Goal: Task Accomplishment & Management: Use online tool/utility

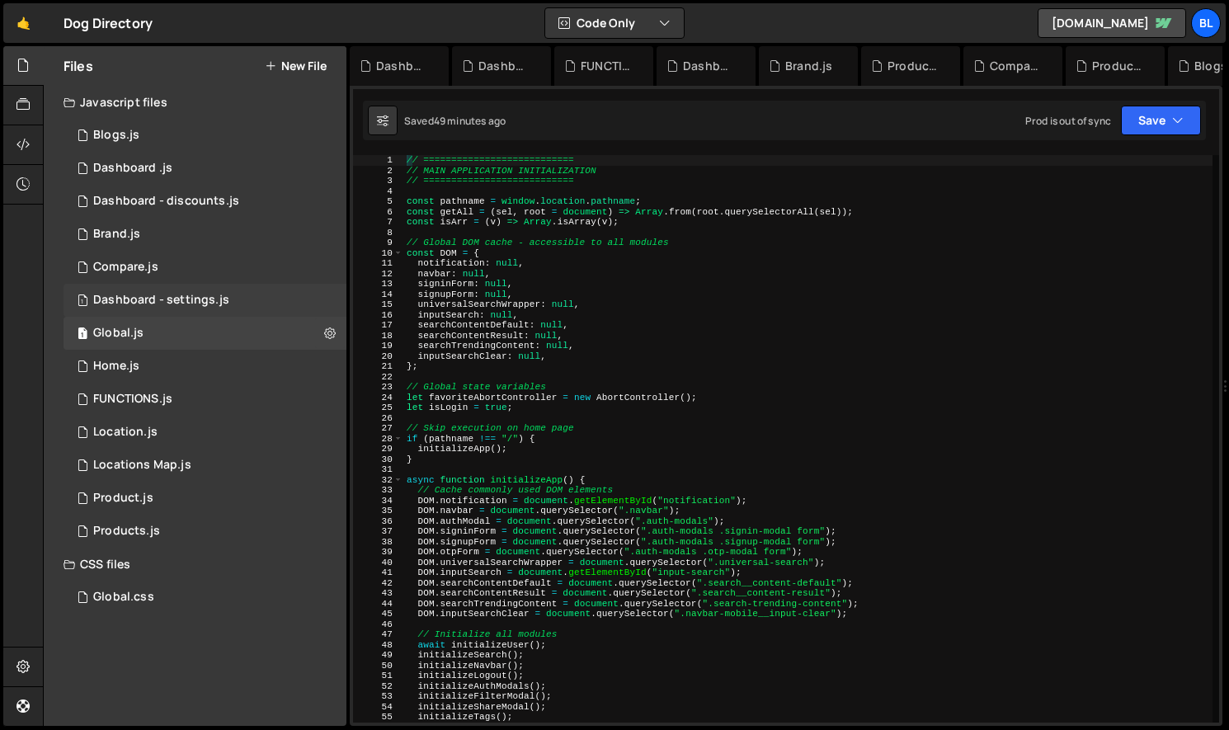
scroll to position [25748, 0]
click at [176, 427] on div "1 Location.js 0" at bounding box center [205, 432] width 283 height 33
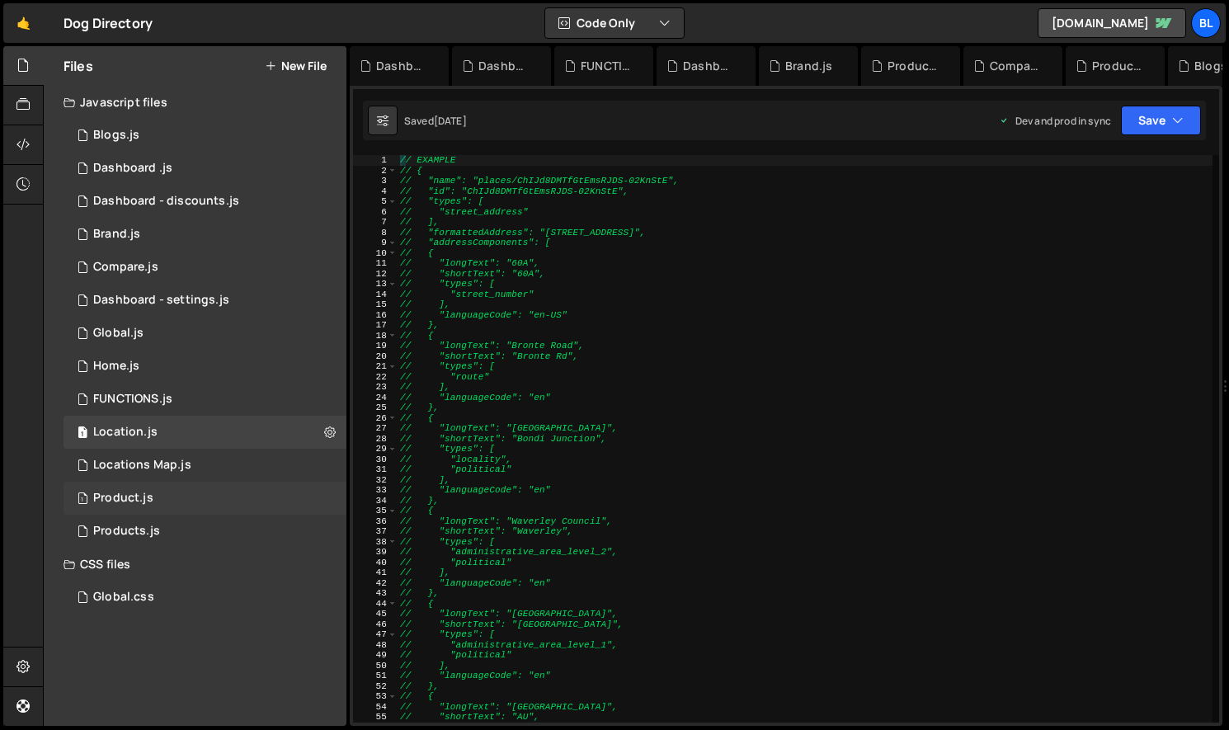
scroll to position [28963, 0]
click at [174, 477] on div "1 Locations Map.js 0" at bounding box center [205, 465] width 283 height 33
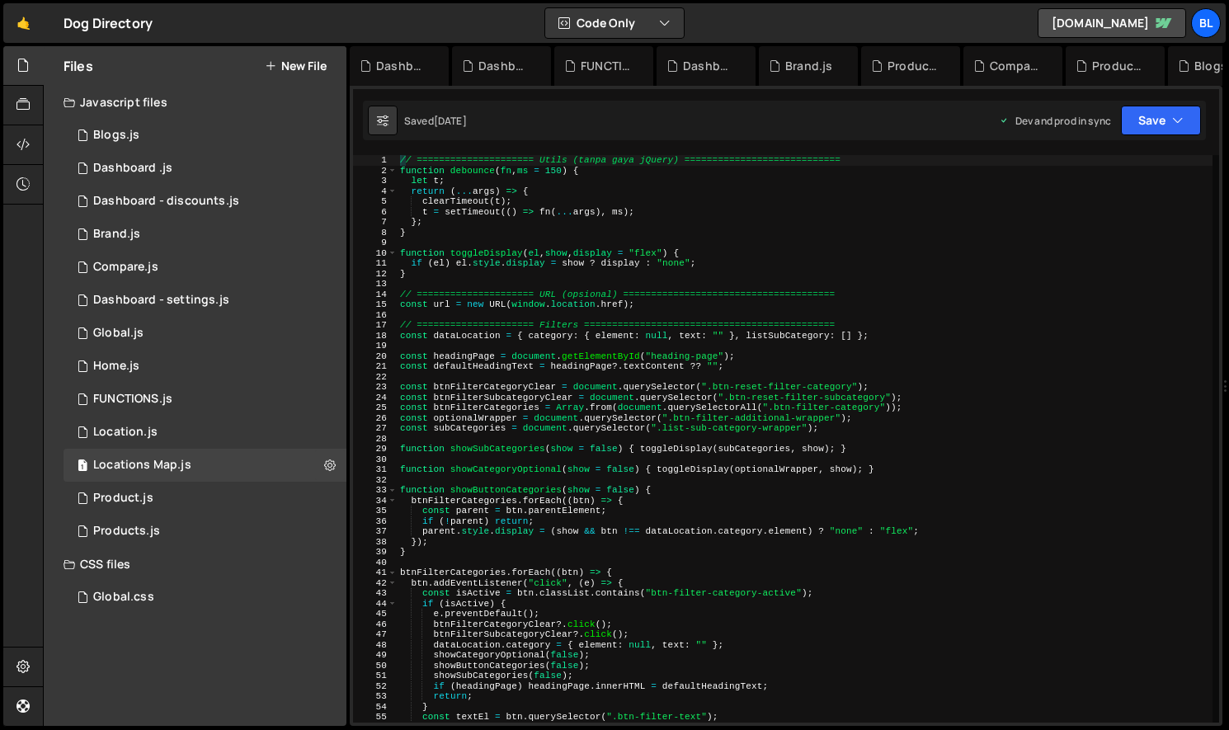
type textarea "const parent = btn.parentElement;"
click at [747, 514] on div "// ===================== Utils (tanpa gaya jQuery) ============================…" at bounding box center [805, 449] width 816 height 588
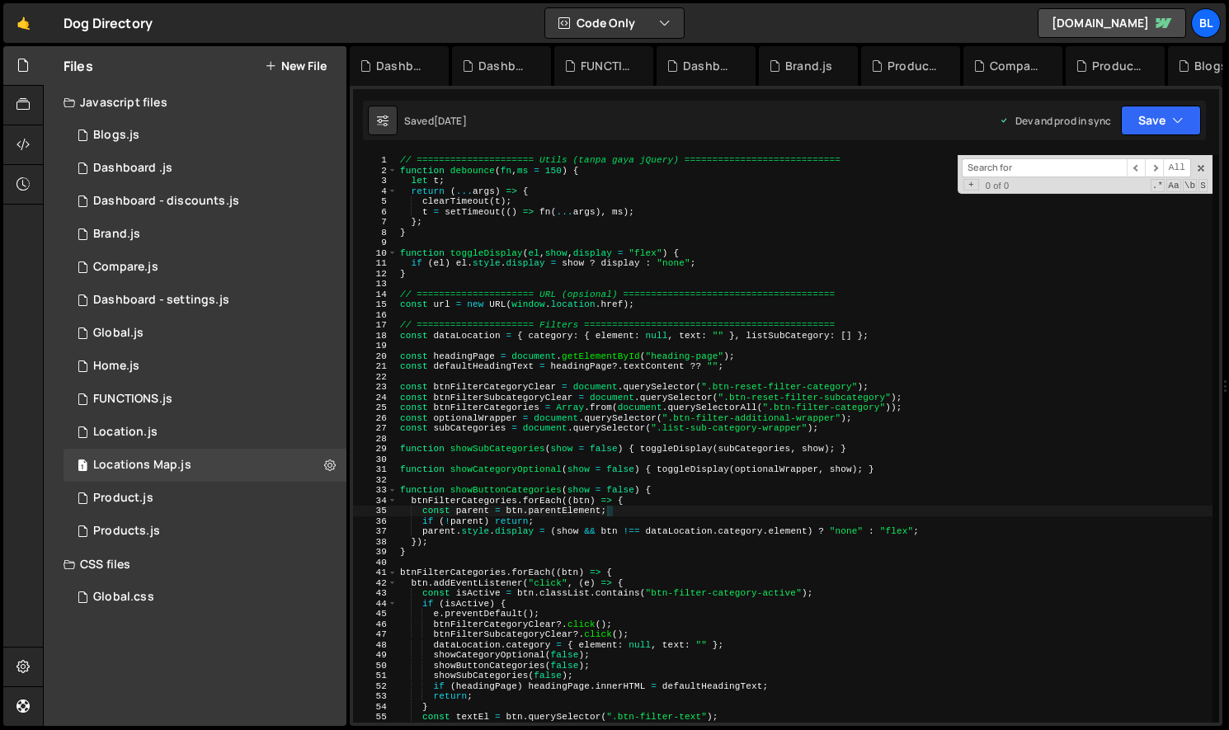
click at [1011, 168] on input at bounding box center [1044, 167] width 165 height 19
click at [687, 475] on div "// ===================== Utils (tanpa gaya jQuery) ============================…" at bounding box center [805, 449] width 816 height 588
paste input "btn-filter-and-sort-mobile"
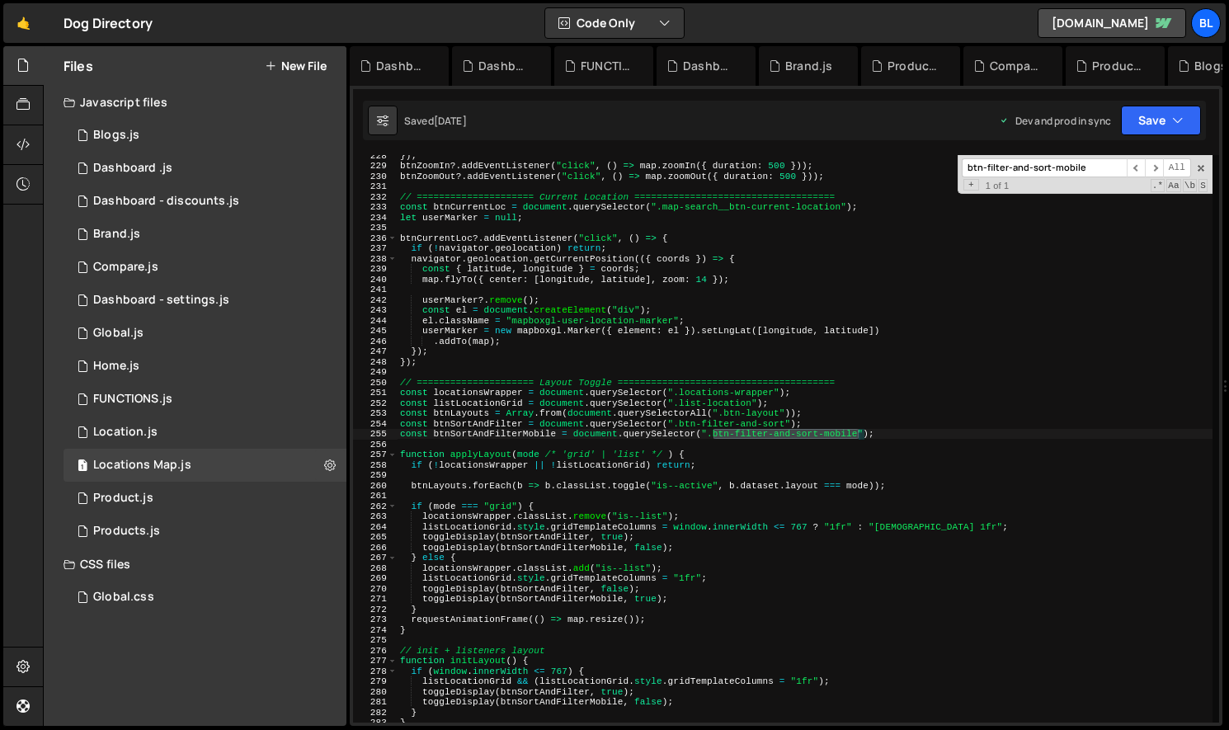
scroll to position [2345, 0]
type input "btn-filter-and-sort-mobile"
click at [510, 436] on div "}) ; btnZoomIn ?. addEventListener ( "click" , ( ) => map . zoomIn ({ duration …" at bounding box center [805, 444] width 816 height 588
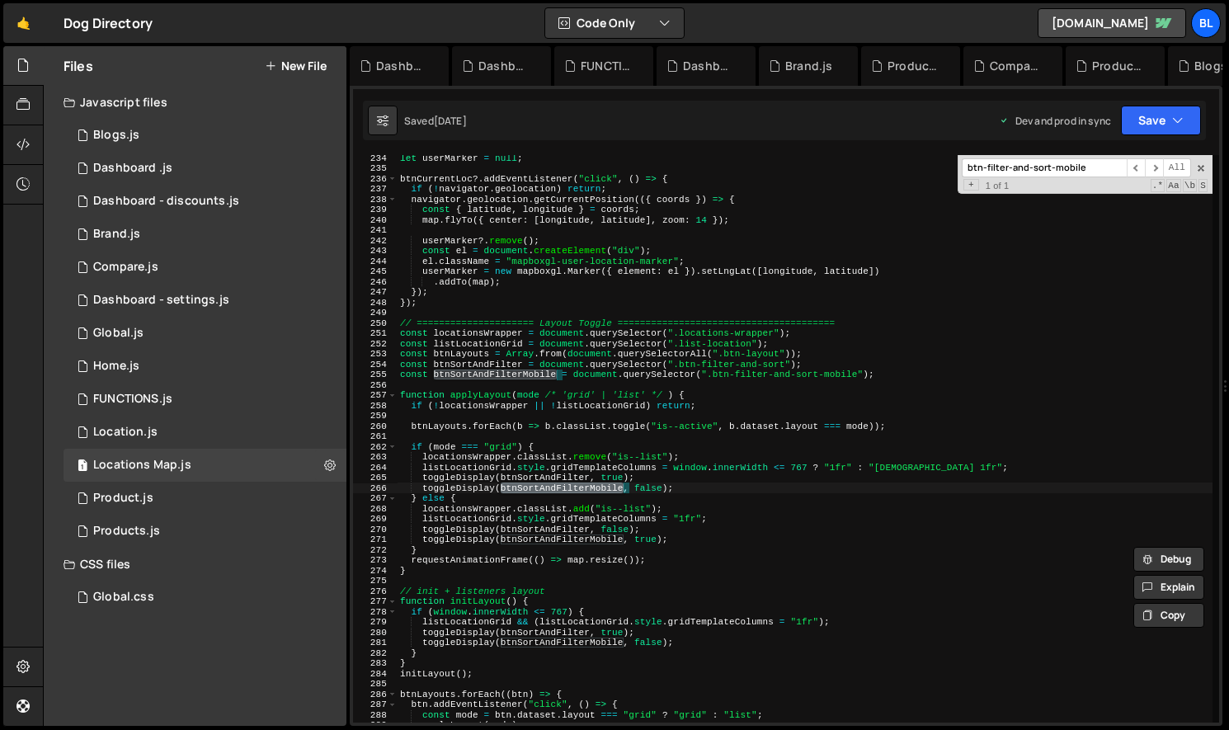
scroll to position [2404, 0]
click at [696, 472] on div "let userMarker = null ; btnCurrentLoc ?. addEventListener ( "click" , ( ) => { …" at bounding box center [805, 447] width 816 height 588
click at [477, 491] on div "let userMarker = null ; btnCurrentLoc ?. addEventListener ( "click" , ( ) => { …" at bounding box center [805, 447] width 816 height 588
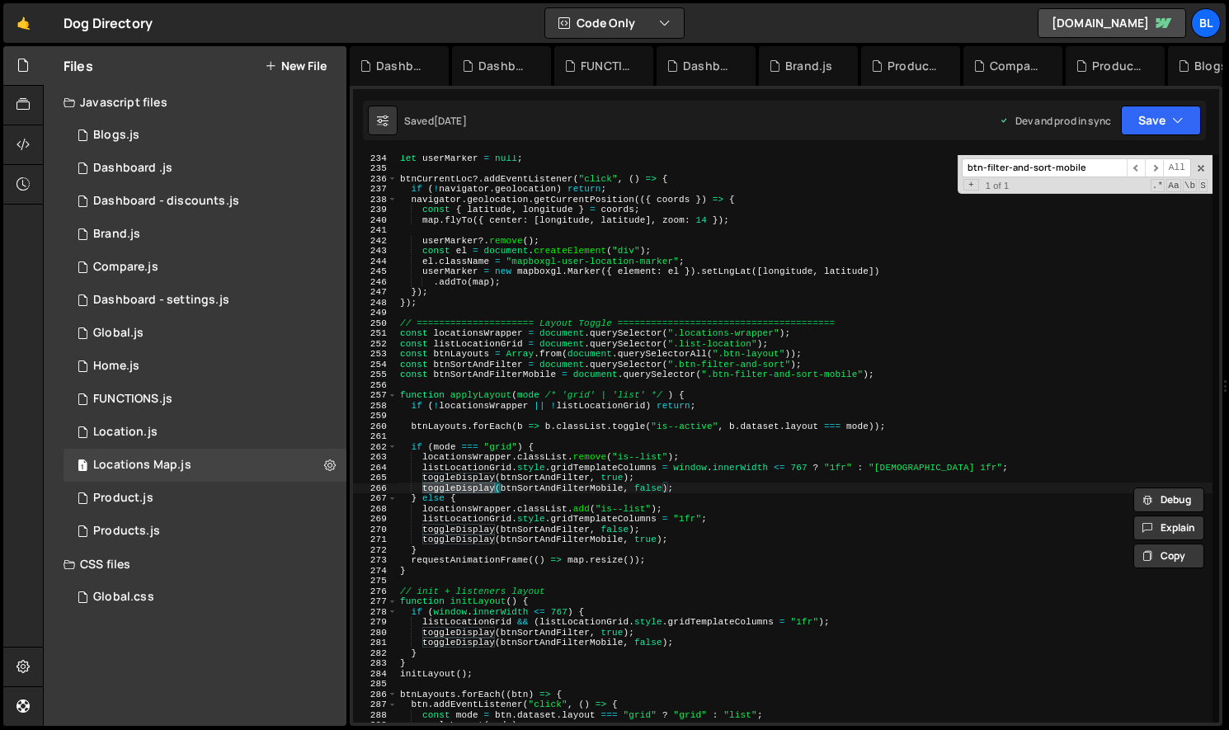
click at [572, 484] on div "let userMarker = null ; btnCurrentLoc ?. addEventListener ( "click" , ( ) => { …" at bounding box center [805, 447] width 816 height 588
click at [573, 484] on div "let userMarker = null ; btnCurrentLoc ?. addEventListener ( "click" , ( ) => { …" at bounding box center [805, 447] width 816 height 588
click at [704, 487] on div "let userMarker = null ; btnCurrentLoc ?. addEventListener ( "click" , ( ) => { …" at bounding box center [805, 447] width 816 height 588
click at [1199, 169] on span at bounding box center [1201, 168] width 12 height 12
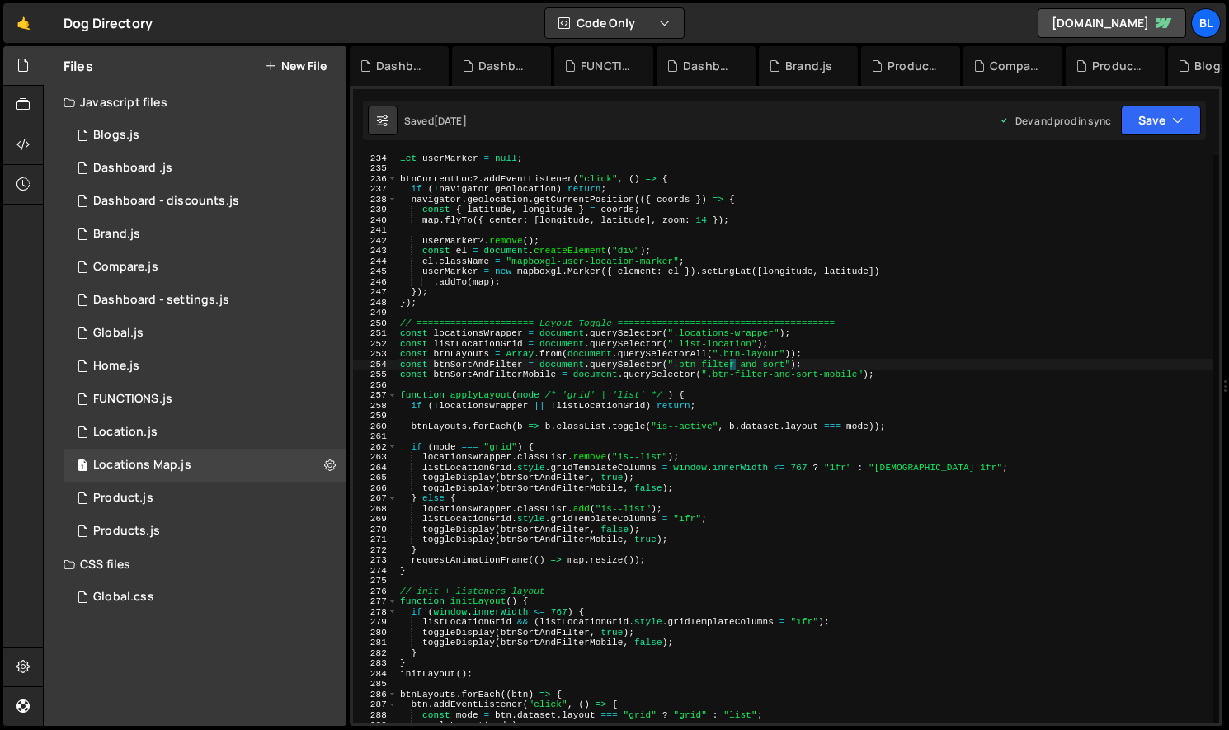
click at [728, 360] on div "let userMarker = null ; btnCurrentLoc ?. addEventListener ( "click" , ( ) => { …" at bounding box center [805, 447] width 816 height 588
click at [725, 370] on div "let userMarker = null ; btnCurrentLoc ?. addEventListener ( "click" , ( ) => { …" at bounding box center [805, 447] width 816 height 588
click at [754, 360] on div "let userMarker = null ; btnCurrentLoc ?. addEventListener ( "click" , ( ) => { …" at bounding box center [805, 447] width 816 height 588
click at [835, 346] on div "let userMarker = null ; btnCurrentLoc ?. addEventListener ( "click" , ( ) => { …" at bounding box center [805, 447] width 816 height 588
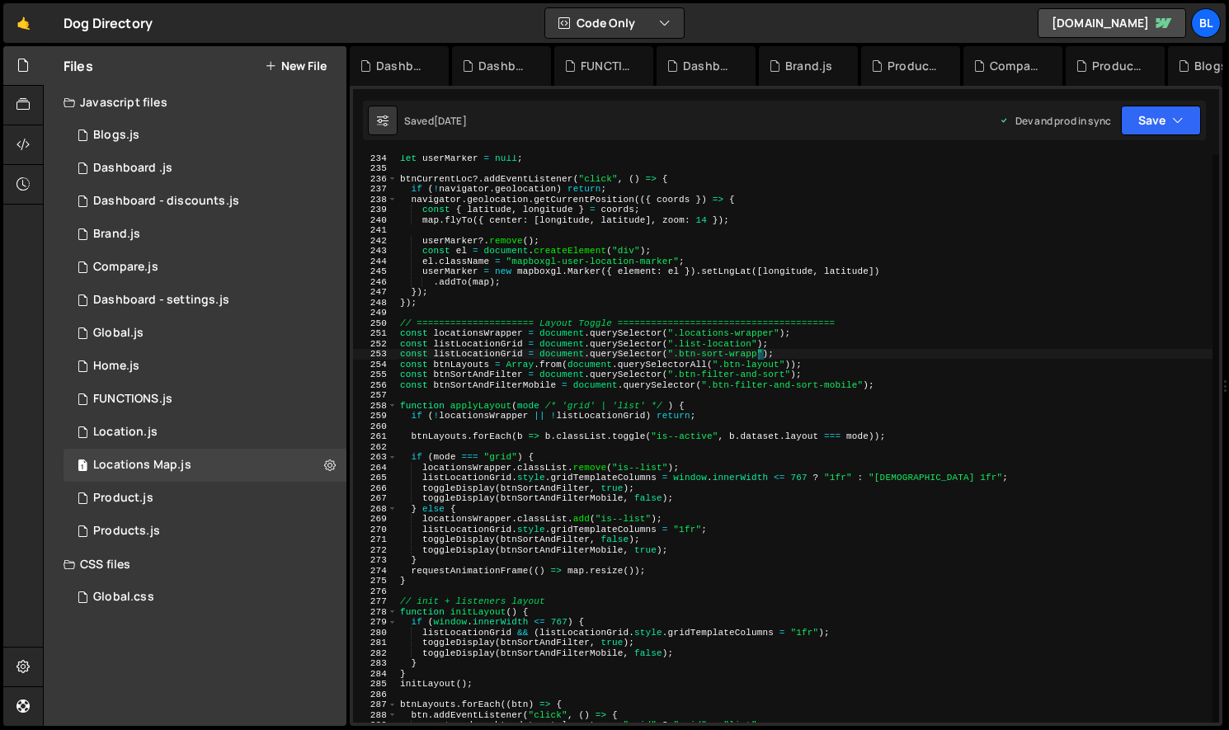
scroll to position [0, 32]
click at [462, 351] on div "let userMarker = null ; btnCurrentLoc ?. addEventListener ( "click" , ( ) => { …" at bounding box center [805, 447] width 816 height 588
click at [473, 358] on div "let userMarker = null ; btnCurrentLoc ?. addEventListener ( "click" , ( ) => { …" at bounding box center [805, 447] width 816 height 588
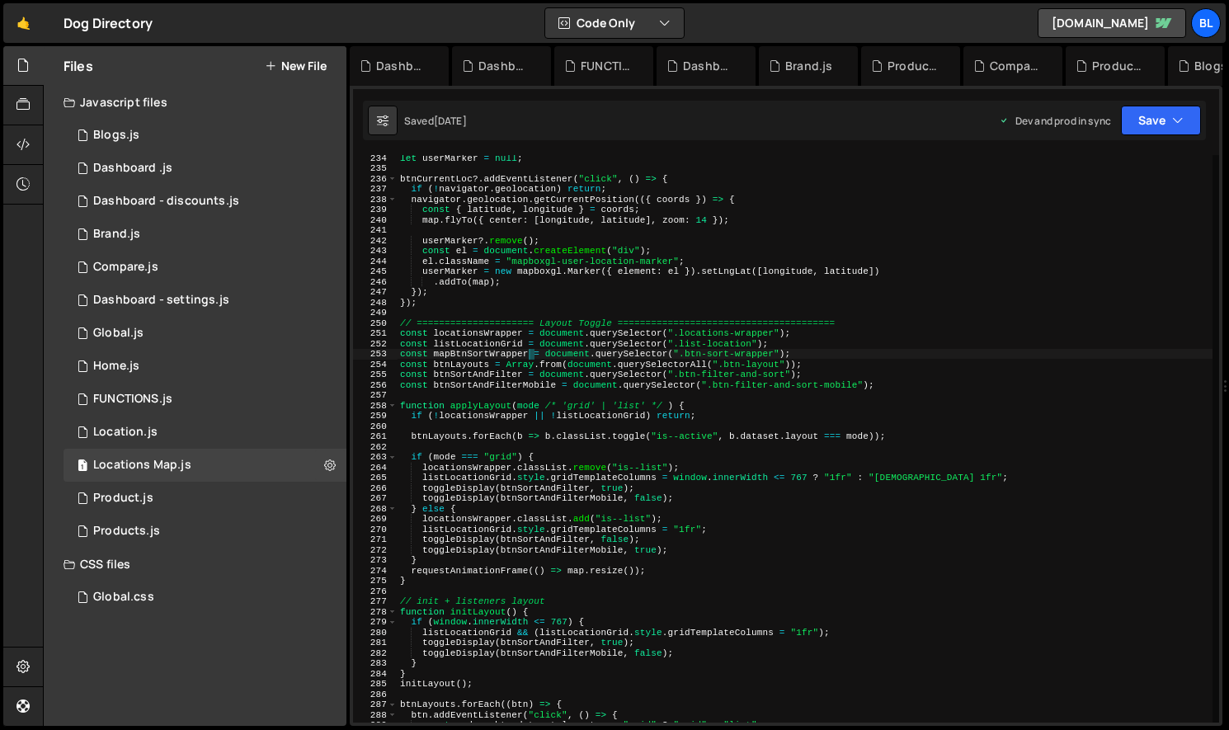
click at [473, 358] on div "let userMarker = null ; btnCurrentLoc ?. addEventListener ( "click" , ( ) => { …" at bounding box center [805, 447] width 816 height 588
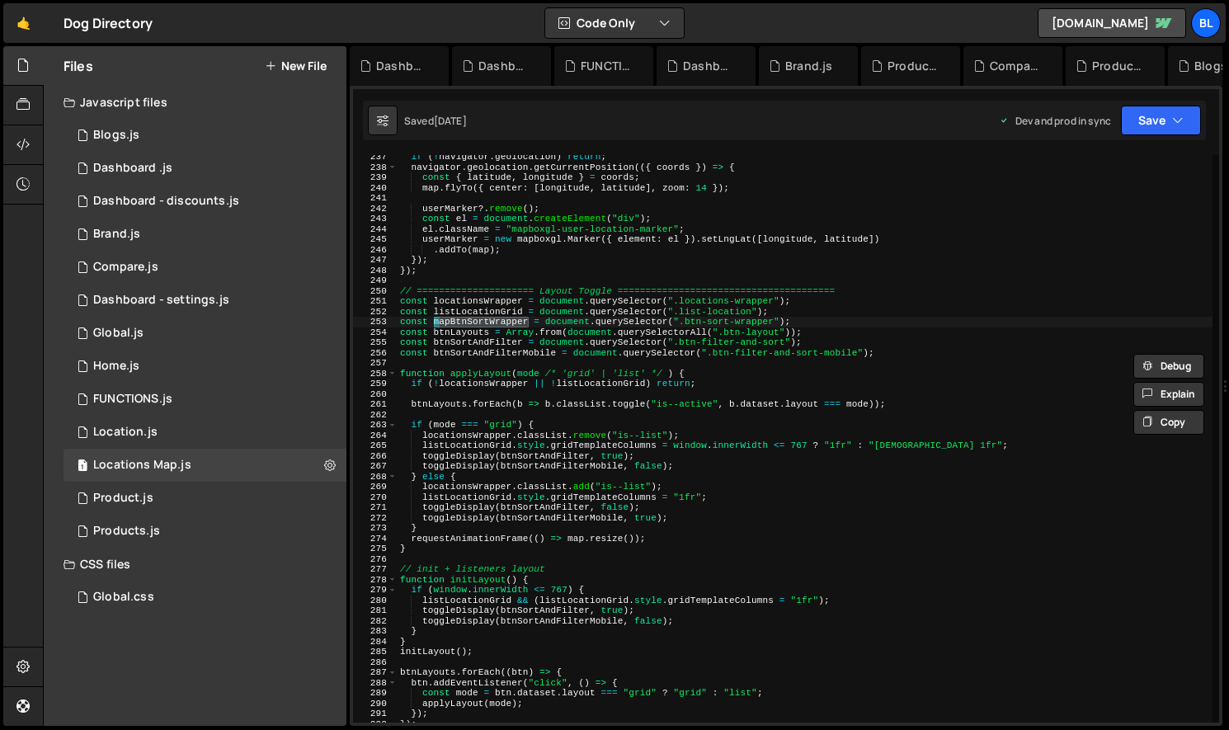
scroll to position [2437, 0]
click at [533, 481] on div "if ( ! navigator . geolocation ) return ; navigator . geolocation . getCurrentP…" at bounding box center [805, 445] width 816 height 588
click at [559, 427] on div "if ( ! navigator . geolocation ) return ; navigator . geolocation . getCurrentP…" at bounding box center [805, 445] width 816 height 588
type textarea "if (mode === "grid") {"
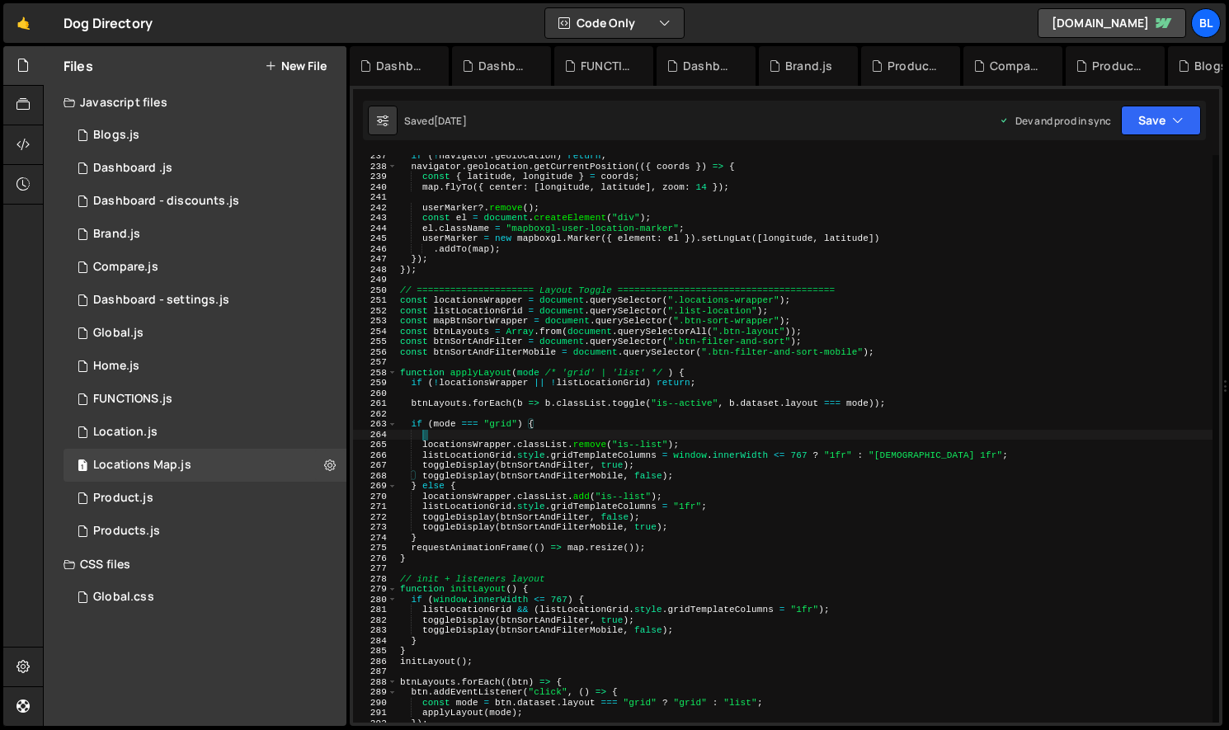
paste textarea "mapBtnSortWrapper"
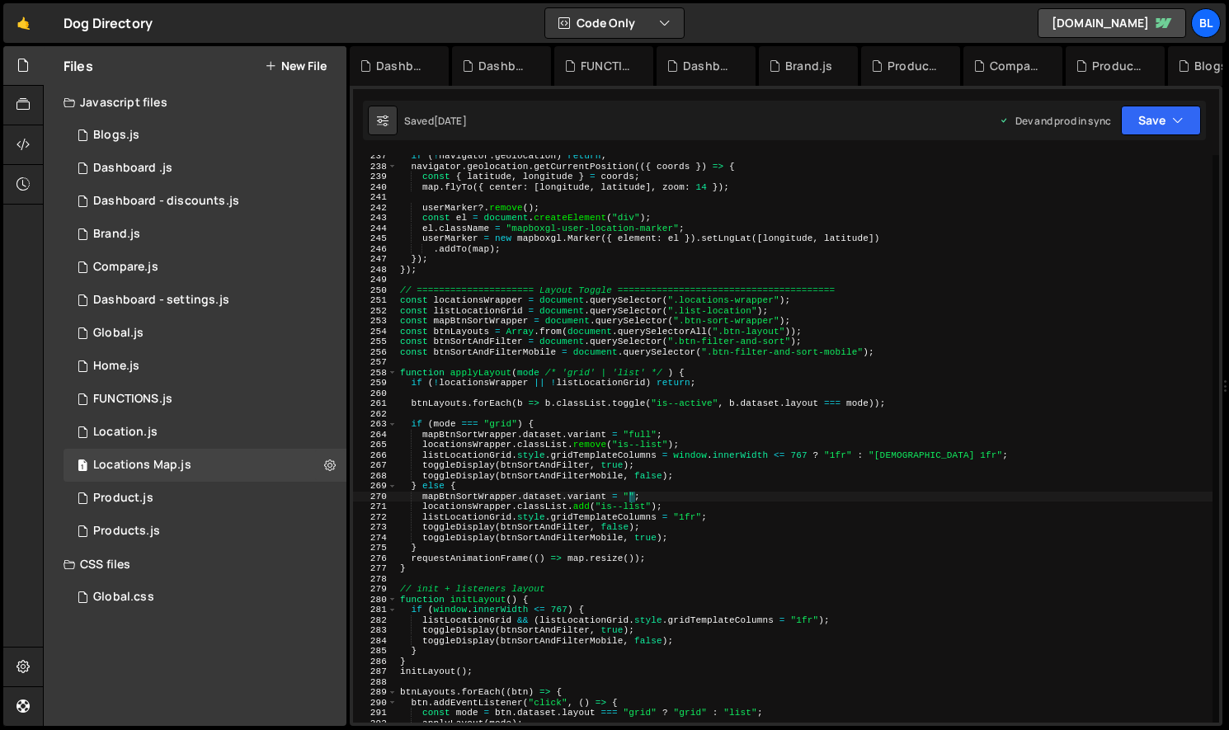
scroll to position [0, 21]
type textarea "mapBtnSortWrapper.dataset.variant = "icon";"
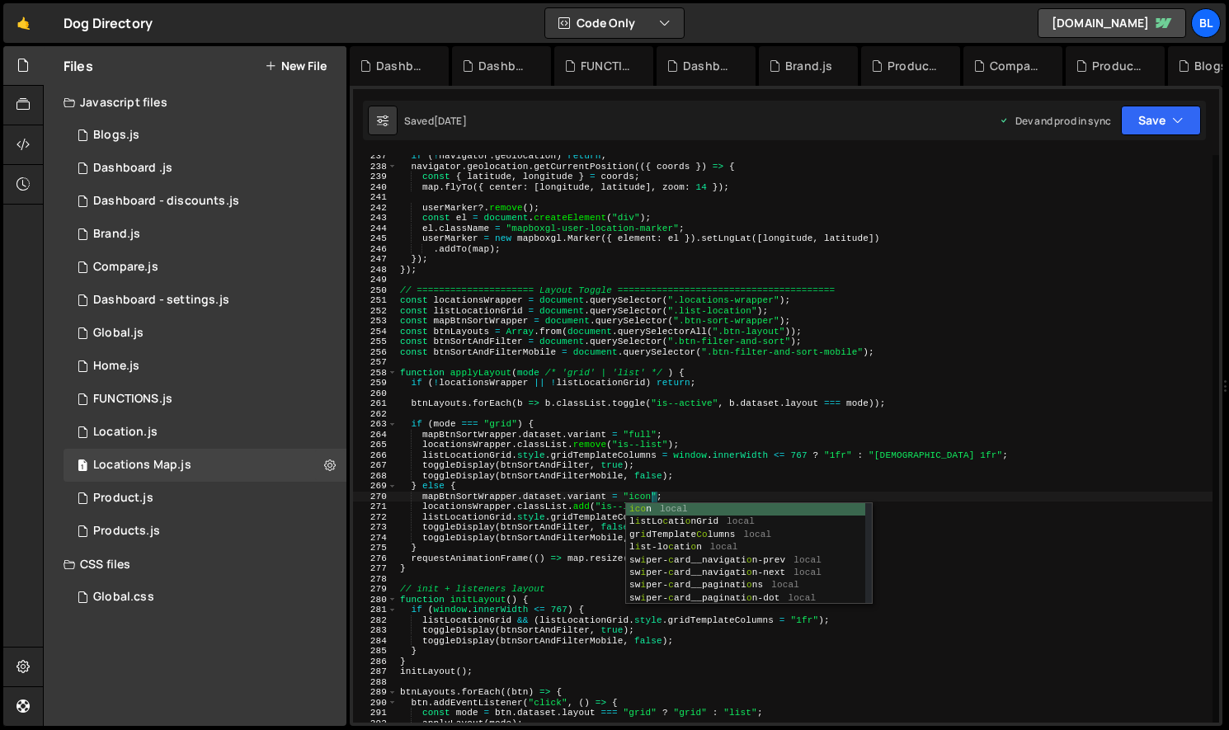
scroll to position [0, 21]
click at [662, 410] on div "if ( ! navigator . geolocation ) return ; navigator . geolocation . getCurrentP…" at bounding box center [805, 445] width 816 height 588
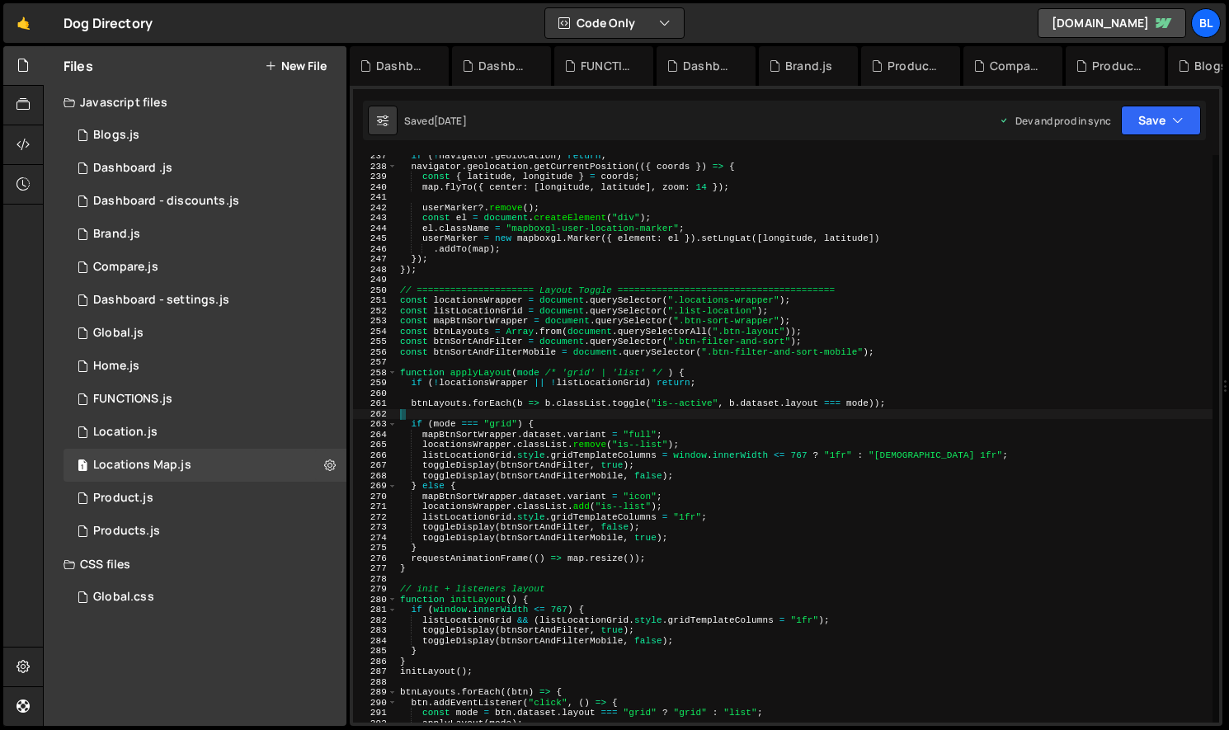
scroll to position [0, 0]
click at [730, 478] on div "if ( ! navigator . geolocation ) return ; navigator . geolocation . getCurrentP…" at bounding box center [805, 445] width 816 height 588
click at [692, 470] on div "if ( ! navigator . geolocation ) return ; navigator . geolocation . getCurrentP…" at bounding box center [805, 445] width 816 height 588
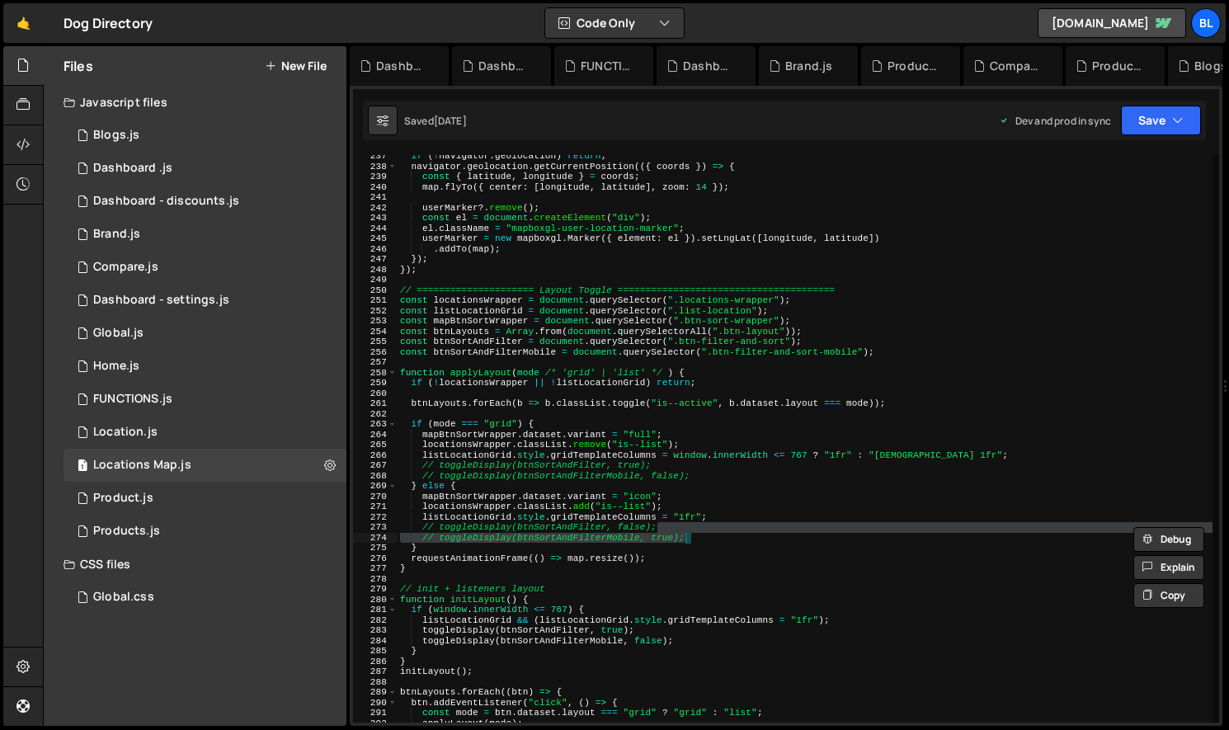
click at [467, 344] on div "if ( ! navigator . geolocation ) return ; navigator . geolocation . getCurrentP…" at bounding box center [805, 445] width 816 height 588
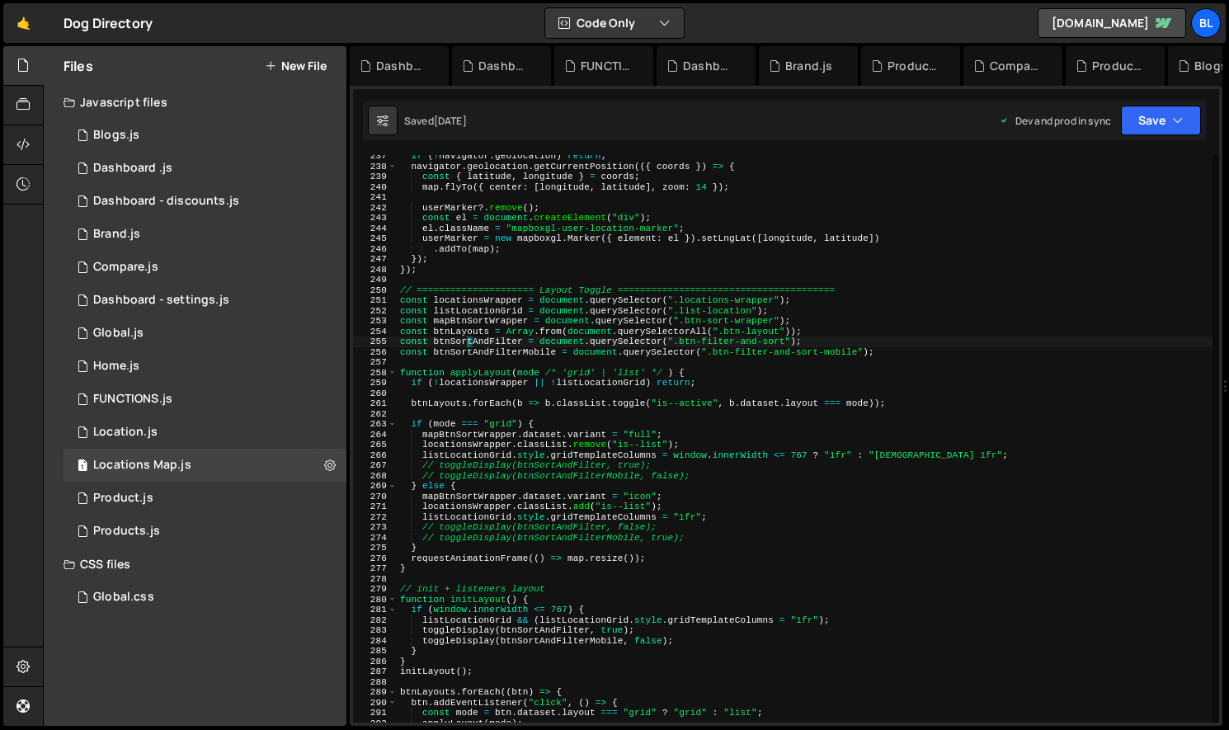
click at [467, 344] on div "if ( ! navigator . geolocation ) return ; navigator . geolocation . getCurrentP…" at bounding box center [805, 445] width 816 height 588
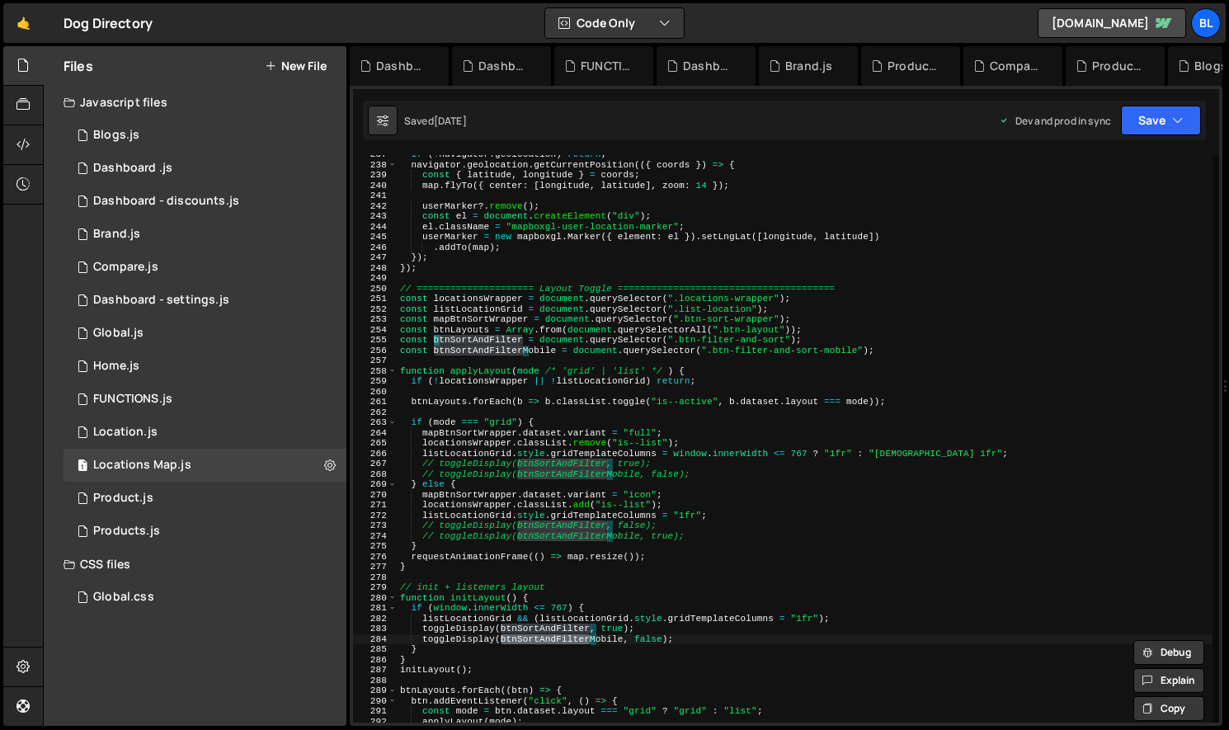
scroll to position [2449, 0]
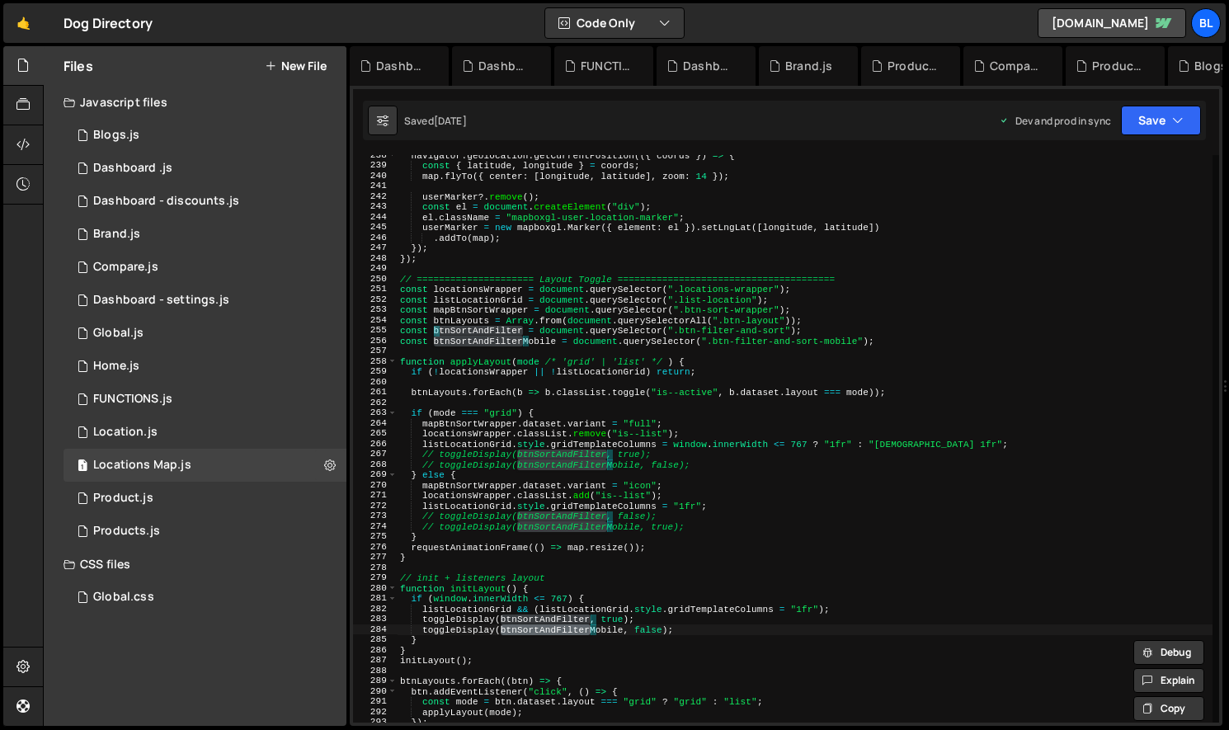
click at [642, 617] on div "navigator . geolocation . getCurrentPosition (({ coords }) => { const { latitud…" at bounding box center [805, 444] width 816 height 588
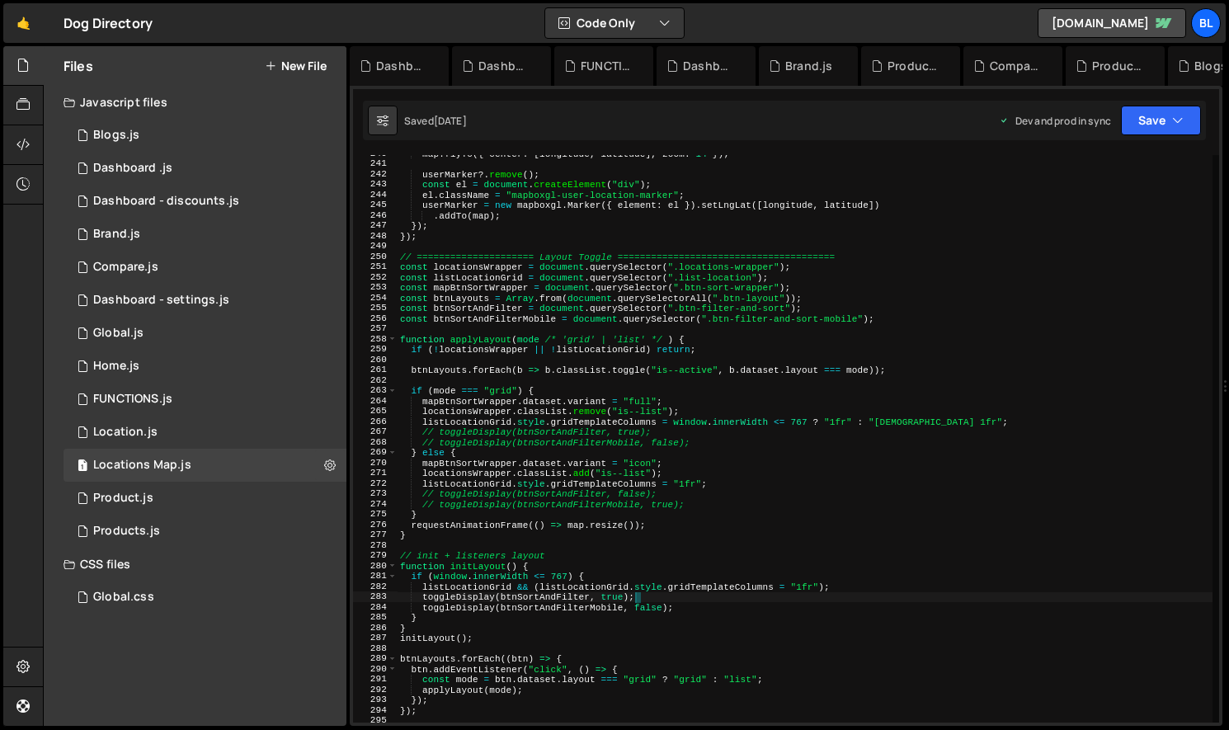
scroll to position [2471, 0]
click at [596, 599] on div "map . flyTo ({ center : [ longitude , latitude ] , zoom : 14 }) ; userMarker ?.…" at bounding box center [805, 442] width 816 height 588
click at [643, 596] on div "map . flyTo ({ center : [ longitude , latitude ] , zoom : 14 }) ; userMarker ?.…" at bounding box center [805, 442] width 816 height 588
click at [658, 466] on div "map . flyTo ({ center : [ longitude , latitude ] , zoom : 14 }) ; userMarker ?.…" at bounding box center [805, 442] width 816 height 588
click at [670, 451] on div "map . flyTo ({ center : [ longitude , latitude ] , zoom : 14 }) ; userMarker ?.…" at bounding box center [805, 442] width 816 height 588
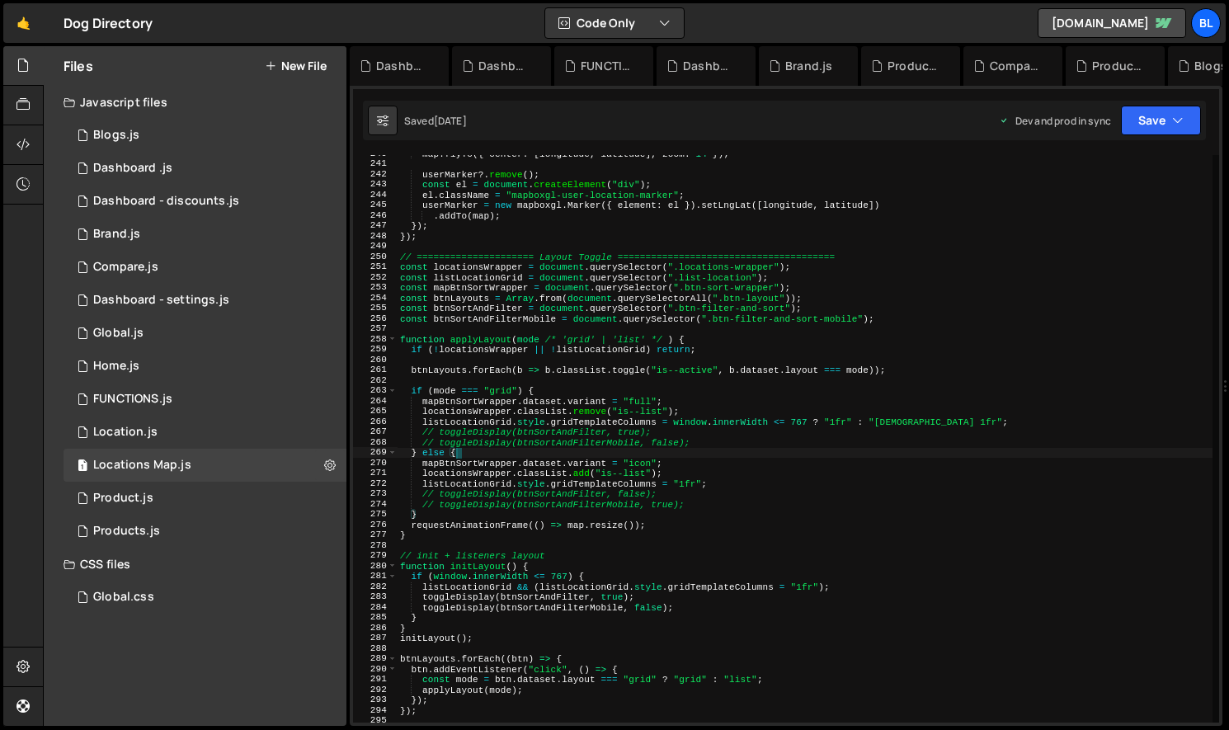
click at [678, 398] on div "map . flyTo ({ center : [ longitude , latitude ] , zoom : 14 }) ; userMarker ?.…" at bounding box center [805, 442] width 816 height 588
click at [647, 387] on div "map . flyTo ({ center : [ longitude , latitude ] , zoom : 14 }) ; userMarker ?.…" at bounding box center [805, 442] width 816 height 588
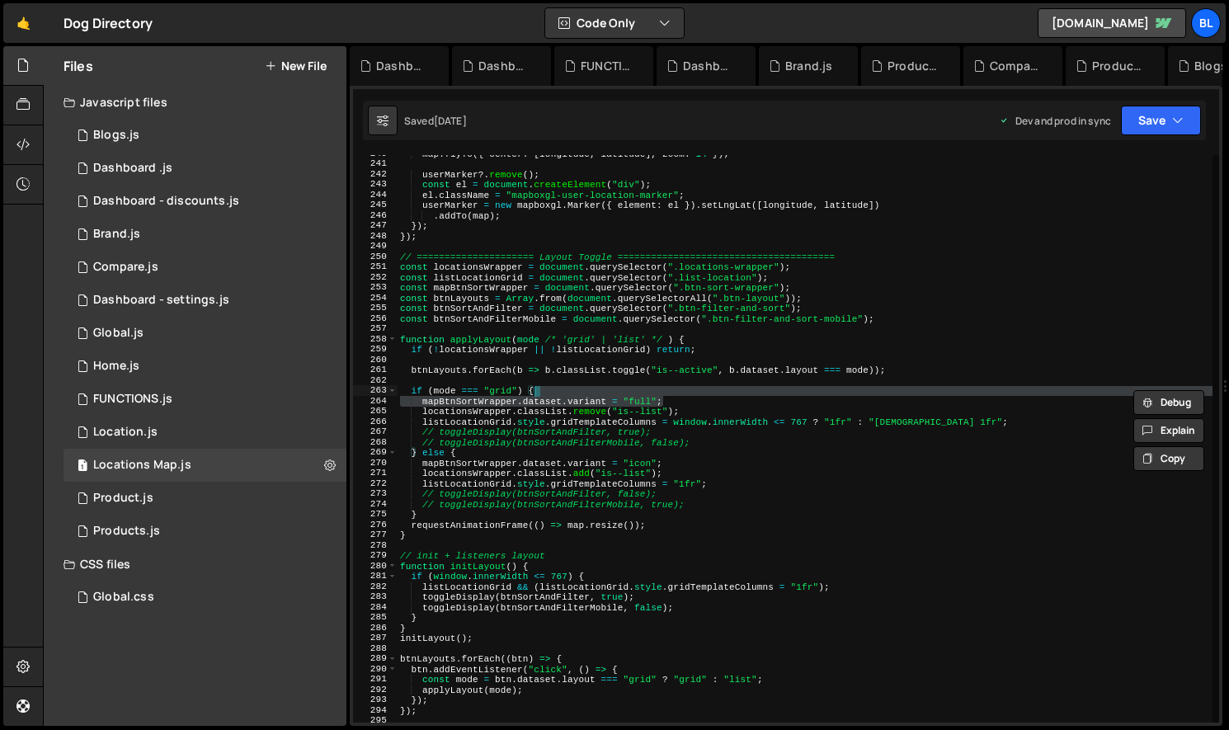
click at [676, 588] on div "map . flyTo ({ center : [ longitude , latitude ] , zoom : 14 }) ; userMarker ?.…" at bounding box center [805, 442] width 816 height 588
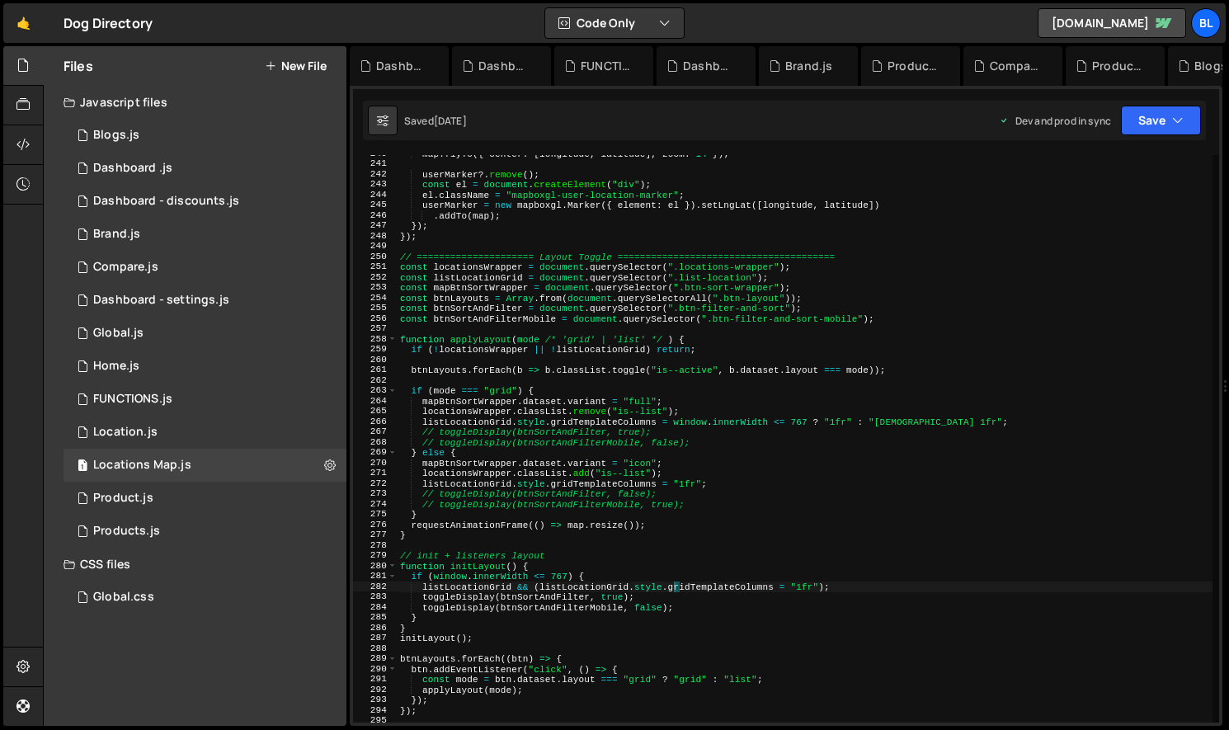
click at [729, 603] on div "map . flyTo ({ center : [ longitude , latitude ] , zoom : 14 }) ; userMarker ?.…" at bounding box center [805, 442] width 816 height 588
click at [809, 584] on div "map . flyTo ({ center : [ longitude , latitude ] , zoom : 14 }) ; userMarker ?.…" at bounding box center [805, 442] width 816 height 588
click at [880, 598] on div "map . flyTo ({ center : [ longitude , latitude ] , zoom : 14 }) ; userMarker ?.…" at bounding box center [805, 442] width 816 height 588
click at [836, 583] on div "map . flyTo ({ center : [ longitude , latitude ] , zoom : 14 }) ; userMarker ?.…" at bounding box center [805, 442] width 816 height 588
type textarea "listLocationGrid && (listLocationGrid.style.gridTemplateColumns = "1fr");"
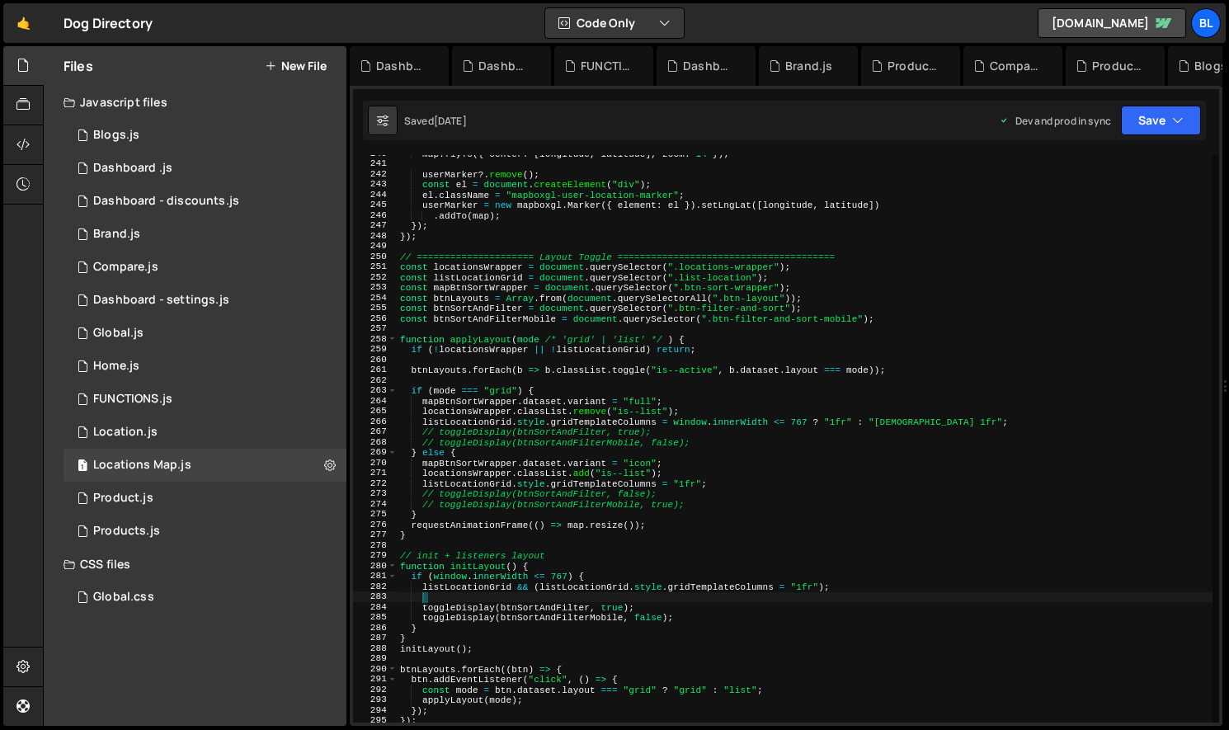
scroll to position [0, 1]
paste textarea "mapBtnSortWrapper.dataset.variant = "full";"
type textarea "mapBtnSortWrapper.dataset.variant = "full";"
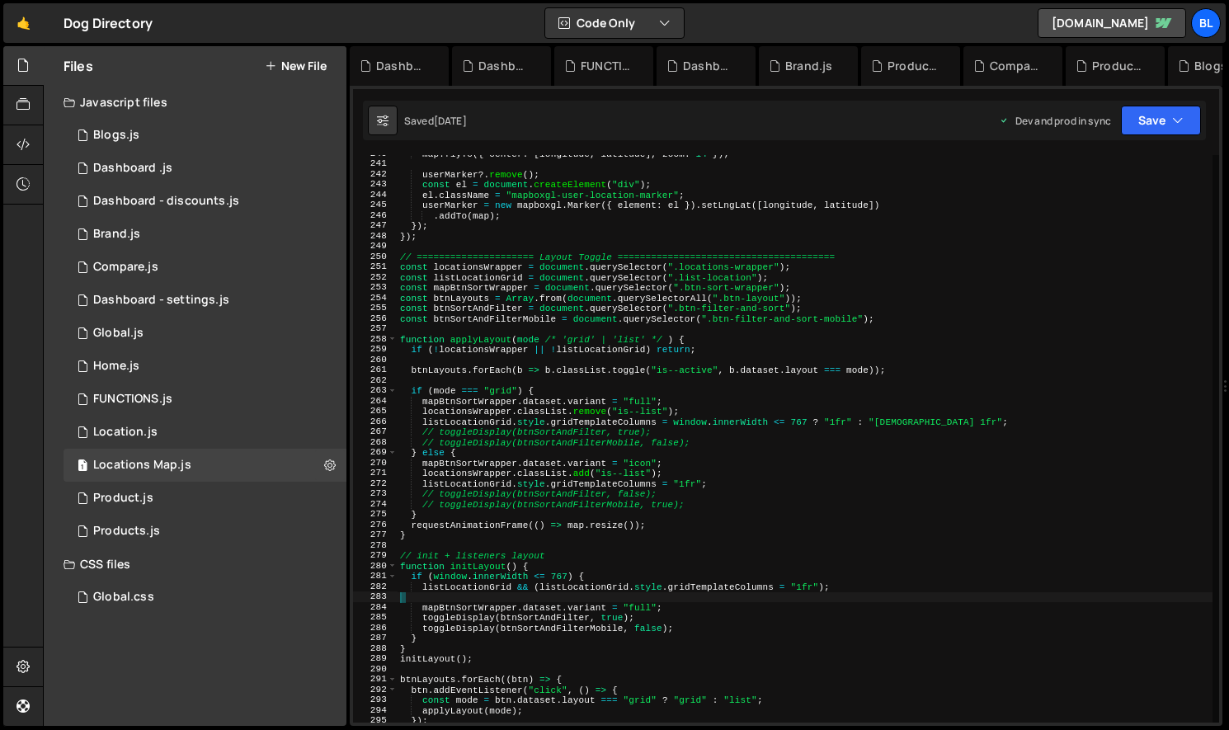
scroll to position [0, 0]
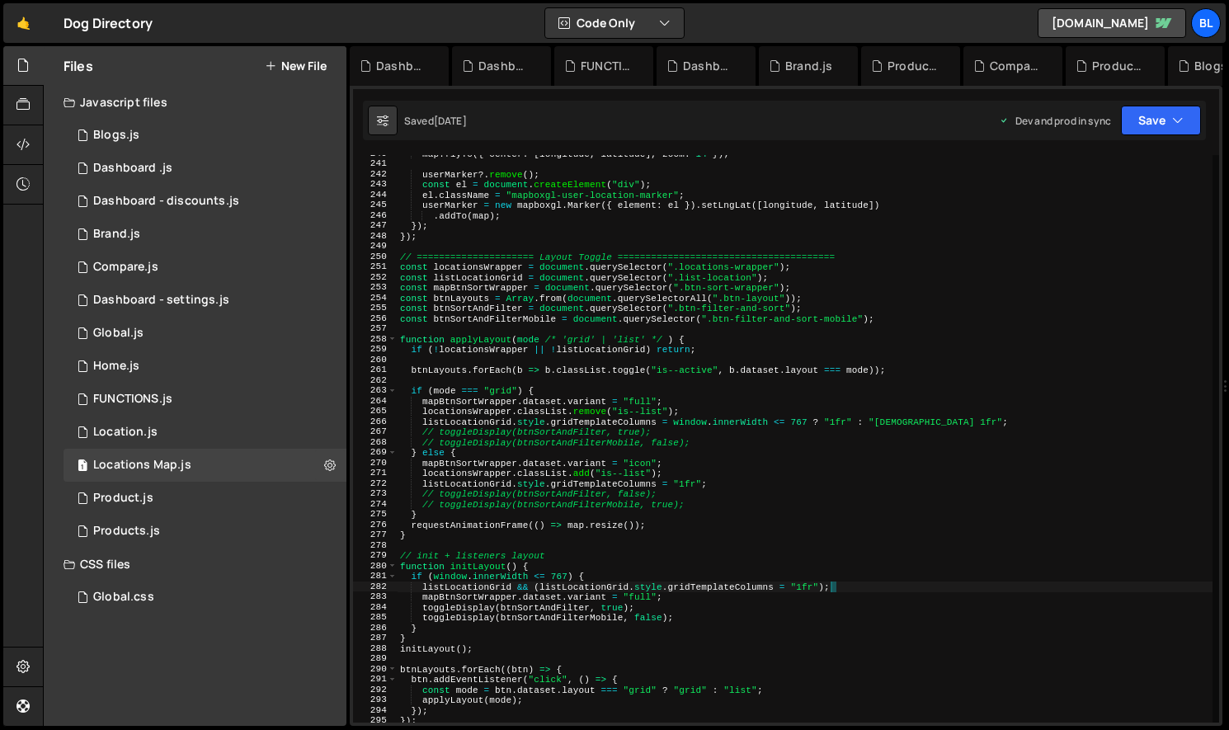
click at [693, 616] on div "map . flyTo ({ center : [ longitude , latitude ] , zoom : 14 }) ; userMarker ?.…" at bounding box center [805, 442] width 816 height 588
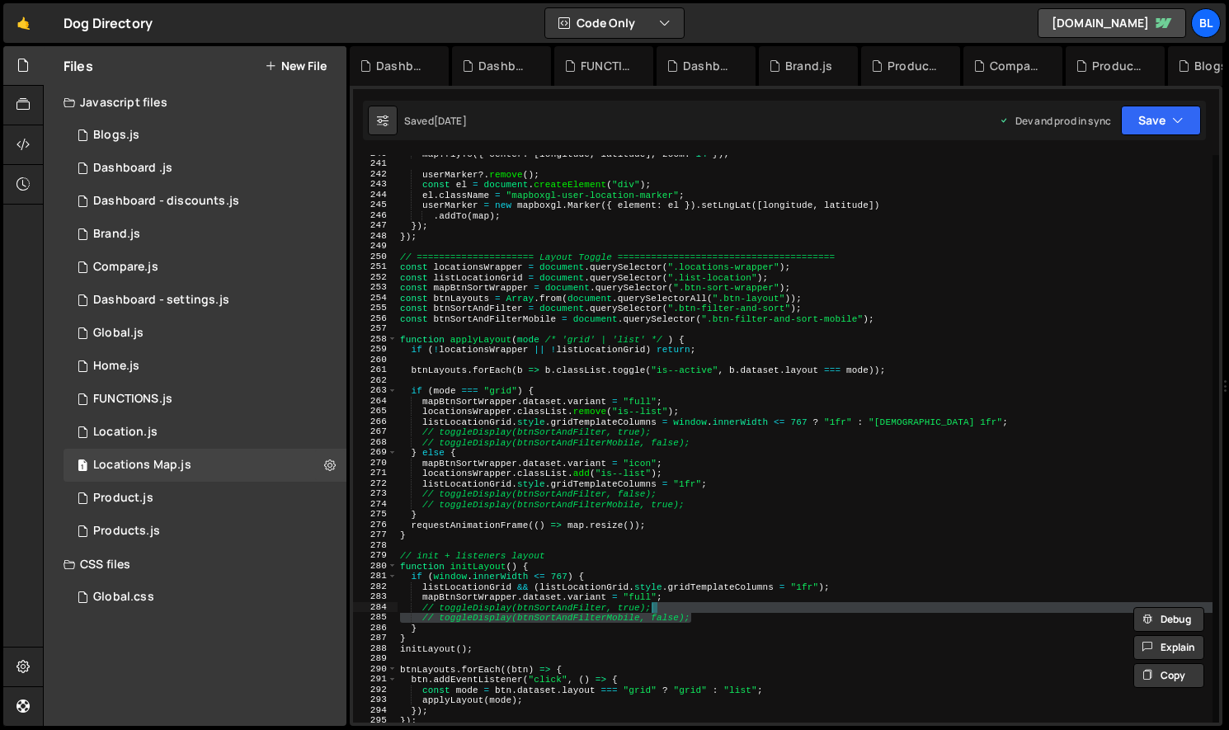
click at [658, 530] on div "map . flyTo ({ center : [ longitude , latitude ] , zoom : 14 }) ; userMarker ?.…" at bounding box center [805, 442] width 816 height 588
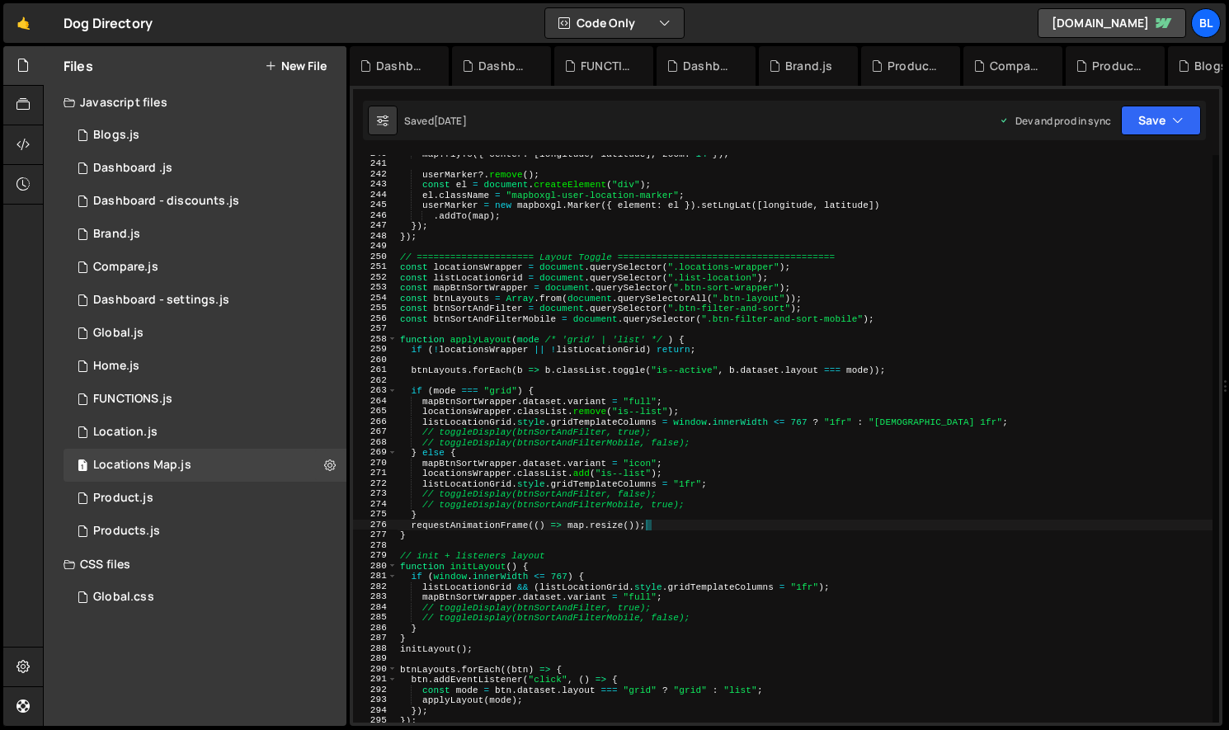
click at [685, 611] on div "map . flyTo ({ center : [ longitude , latitude ] , zoom : 14 }) ; userMarker ?.…" at bounding box center [805, 442] width 816 height 588
drag, startPoint x: 670, startPoint y: 477, endPoint x: 669, endPoint y: 458, distance: 19.0
click at [670, 474] on div "map . flyTo ({ center : [ longitude , latitude ] , zoom : 14 }) ; userMarker ?.…" at bounding box center [805, 442] width 815 height 588
click at [668, 447] on div "map . flyTo ({ center : [ longitude , latitude ] , zoom : 14 }) ; userMarker ?.…" at bounding box center [805, 442] width 815 height 588
drag, startPoint x: 727, startPoint y: 440, endPoint x: 794, endPoint y: 428, distance: 67.8
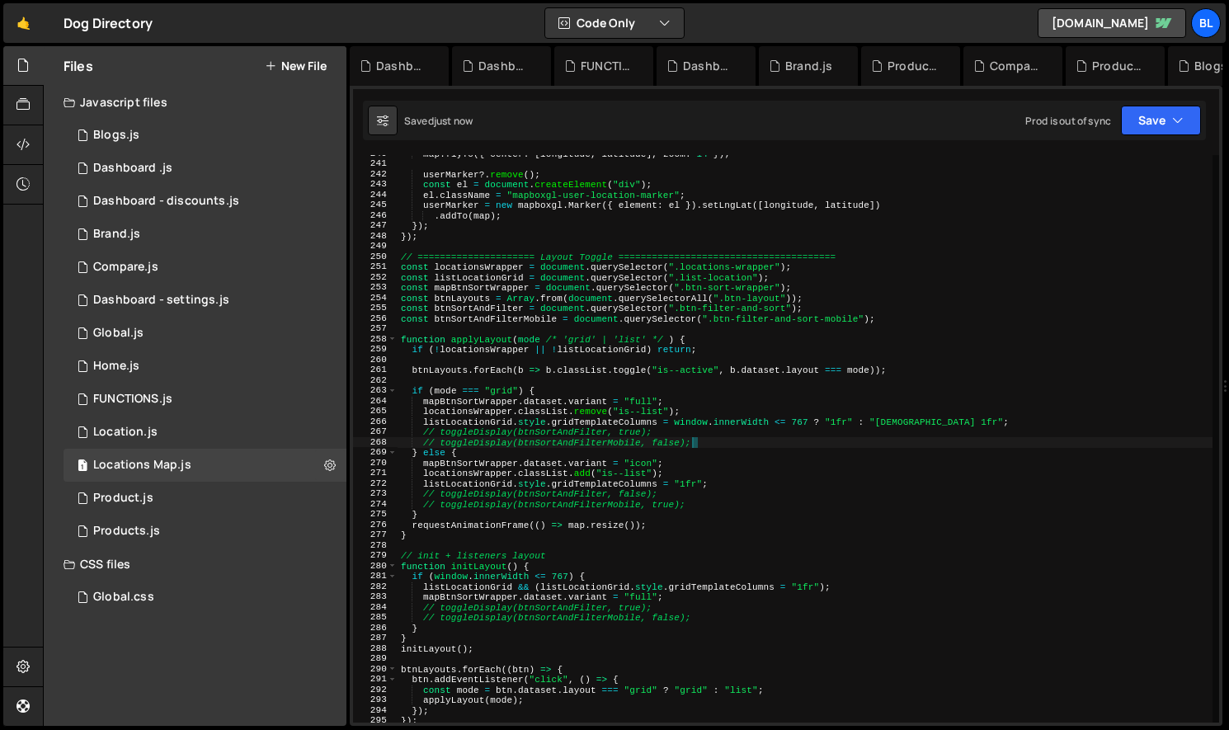
click at [727, 440] on div "map . flyTo ({ center : [ longitude , latitude ] , zoom : 14 }) ; userMarker ?.…" at bounding box center [805, 442] width 815 height 588
click at [794, 428] on div "map . flyTo ({ center : [ longitude , latitude ] , zoom : 14 }) ; userMarker ?.…" at bounding box center [805, 442] width 815 height 588
click at [702, 529] on div "map . flyTo ({ center : [ longitude , latitude ] , zoom : 14 }) ; userMarker ?.…" at bounding box center [805, 442] width 815 height 588
click at [709, 637] on div "map . flyTo ({ center : [ longitude , latitude ] , zoom : 14 }) ; userMarker ?.…" at bounding box center [805, 442] width 815 height 588
click at [679, 619] on div "map . flyTo ({ center : [ longitude , latitude ] , zoom : 14 }) ; userMarker ?.…" at bounding box center [805, 442] width 815 height 588
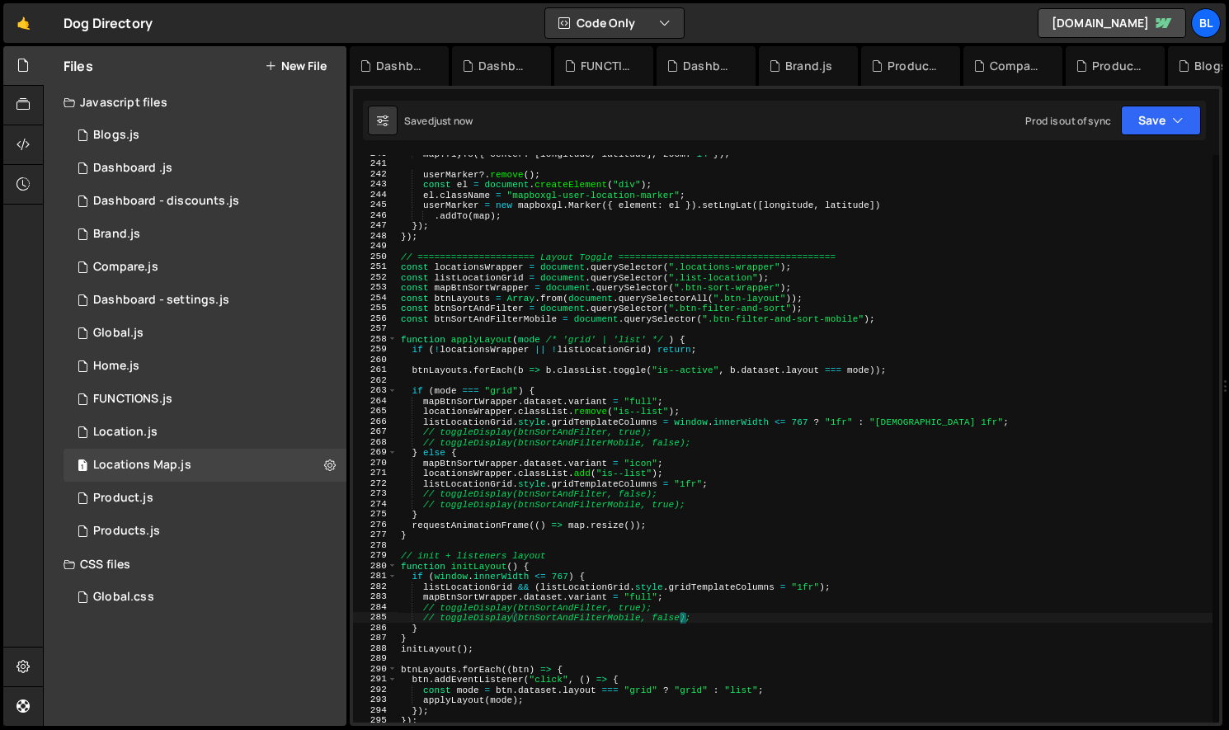
click at [656, 582] on div "map . flyTo ({ center : [ longitude , latitude ] , zoom : 14 }) ; userMarker ?.…" at bounding box center [805, 442] width 815 height 588
click at [664, 571] on div "map . flyTo ({ center : [ longitude , latitude ] , zoom : 14 }) ; userMarker ?.…" at bounding box center [805, 442] width 815 height 588
drag, startPoint x: 656, startPoint y: 529, endPoint x: 210, endPoint y: 268, distance: 516.8
click at [642, 511] on div "map . flyTo ({ center : [ longitude , latitude ] , zoom : 14 }) ; userMarker ?.…" at bounding box center [805, 442] width 815 height 588
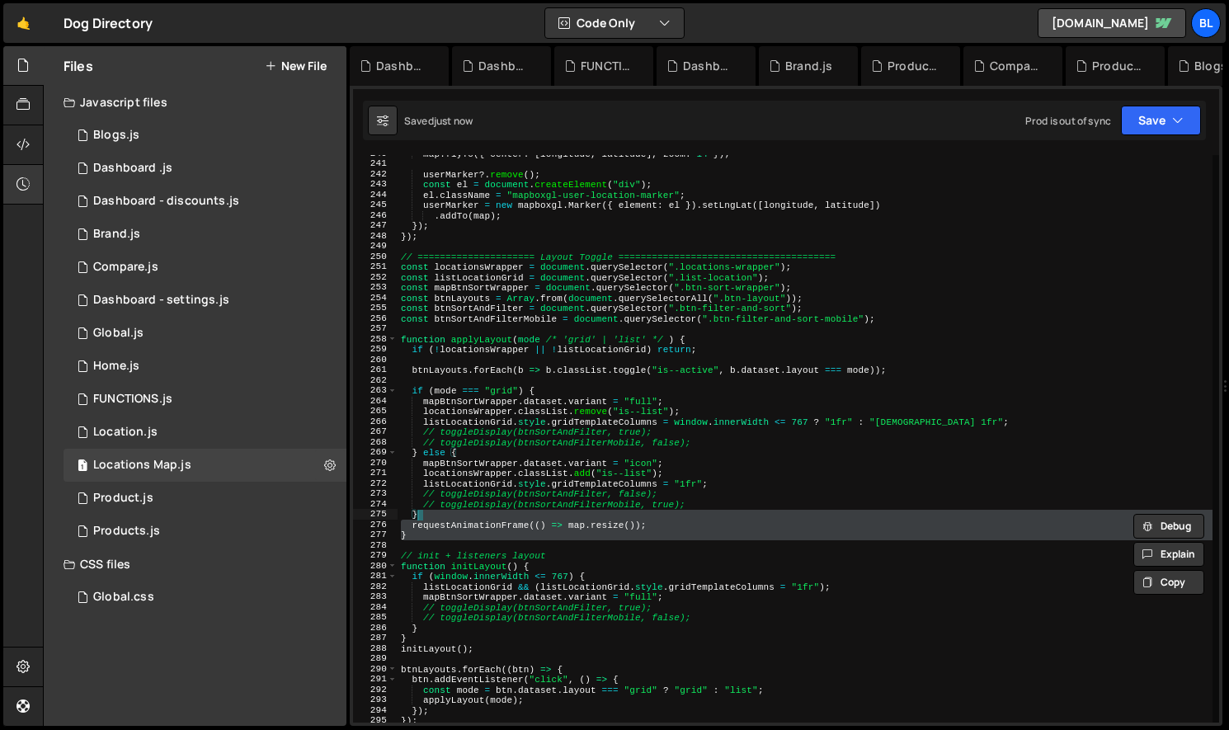
type textarea "} requestAnimationFrame(() => map.resize());"
